Goal: Task Accomplishment & Management: Manage account settings

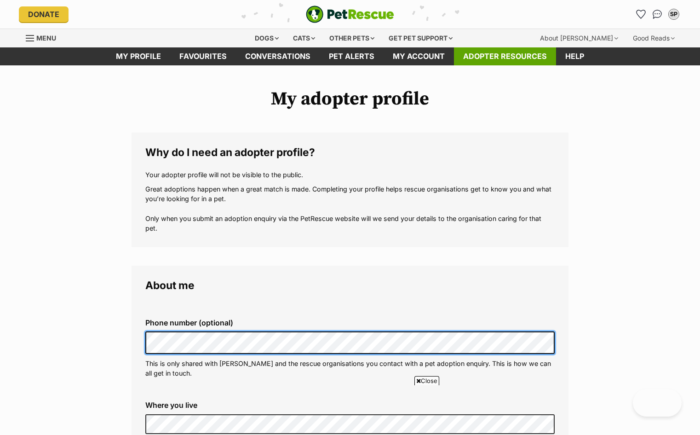
scroll to position [195, 0]
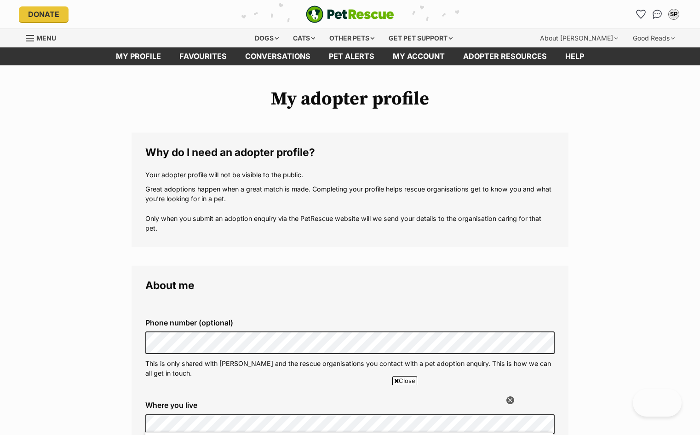
scroll to position [68, 0]
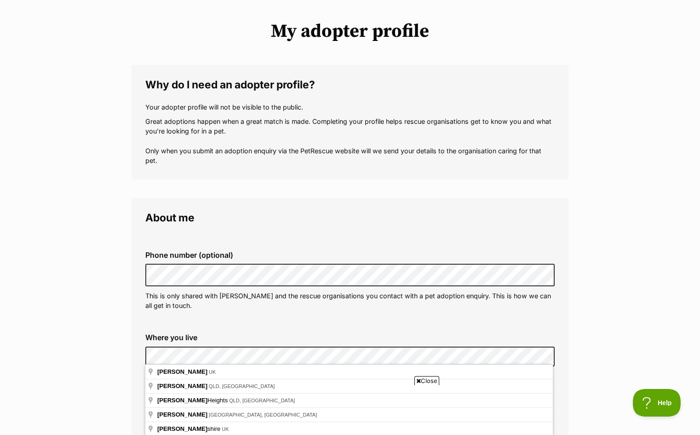
click at [170, 384] on div "Close" at bounding box center [350, 409] width 446 height 51
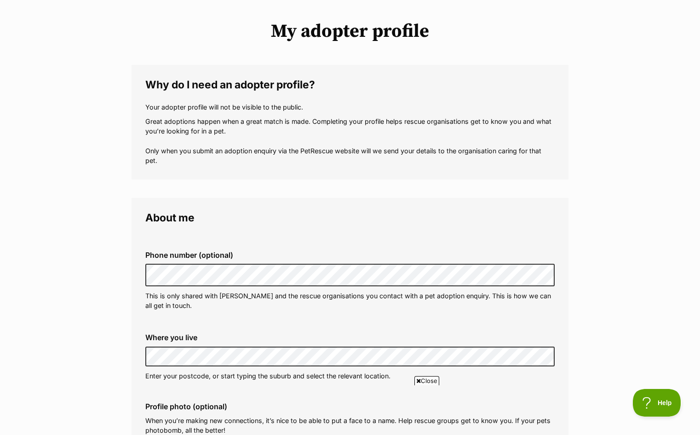
scroll to position [0, 0]
click at [417, 379] on span "Close" at bounding box center [404, 380] width 25 height 9
drag, startPoint x: 696, startPoint y: 68, endPoint x: 694, endPoint y: 129, distance: 61.7
